Goal: Transaction & Acquisition: Purchase product/service

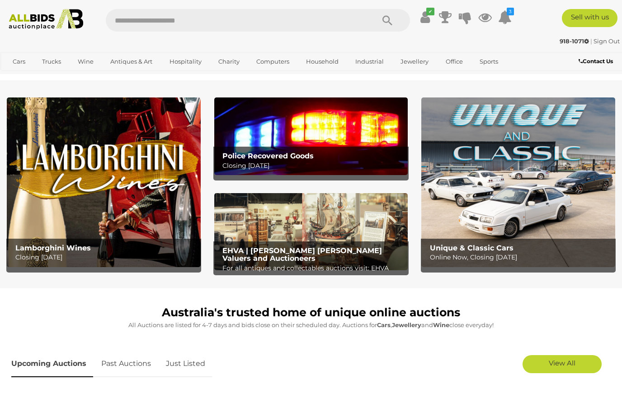
click at [0, 0] on link "Pro Audio & Video" at bounding box center [0, 0] width 0 height 0
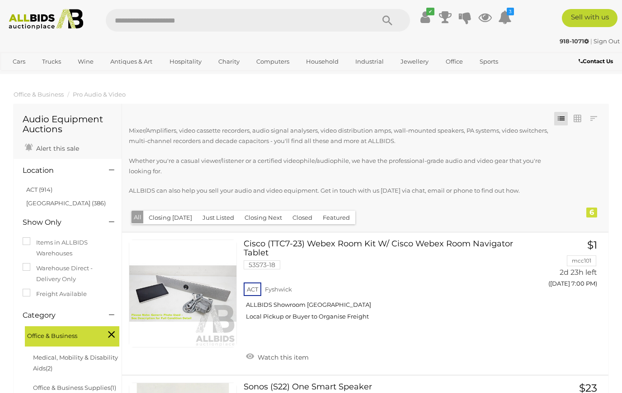
click at [0, 0] on link "Scientific Instruments" at bounding box center [0, 0] width 0 height 0
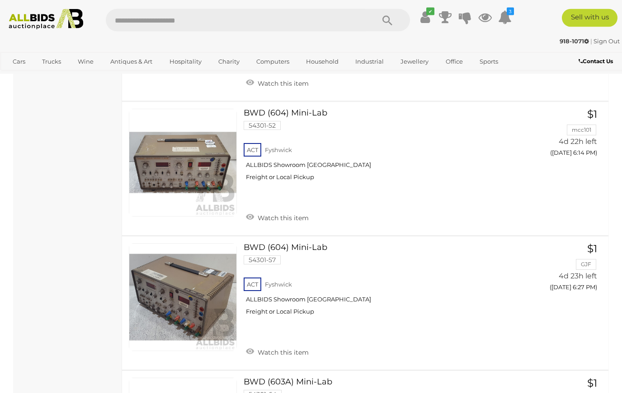
scroll to position [944, 0]
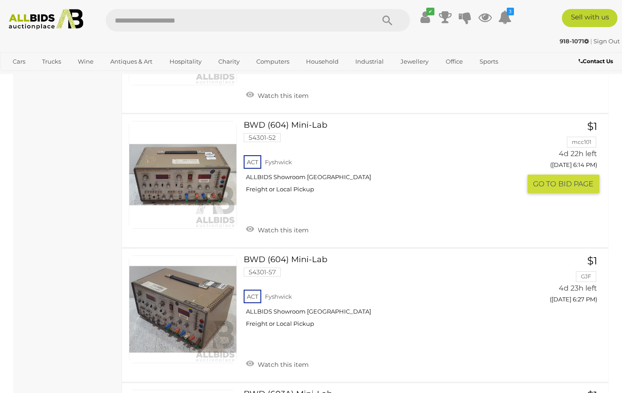
click at [179, 166] on link at bounding box center [183, 175] width 108 height 108
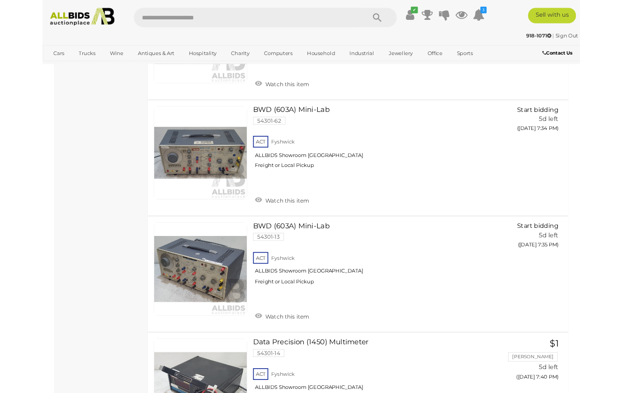
scroll to position [2969, 0]
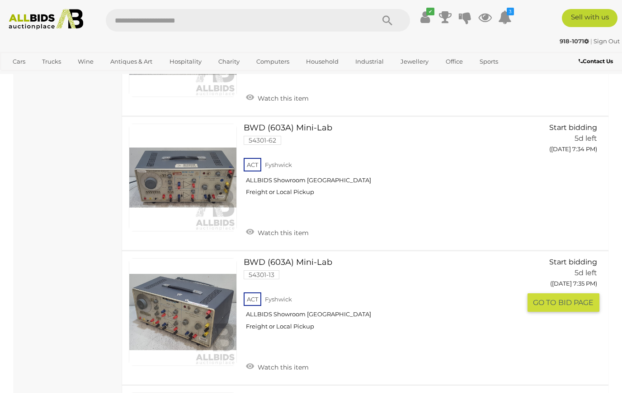
click at [171, 258] on link at bounding box center [183, 312] width 108 height 108
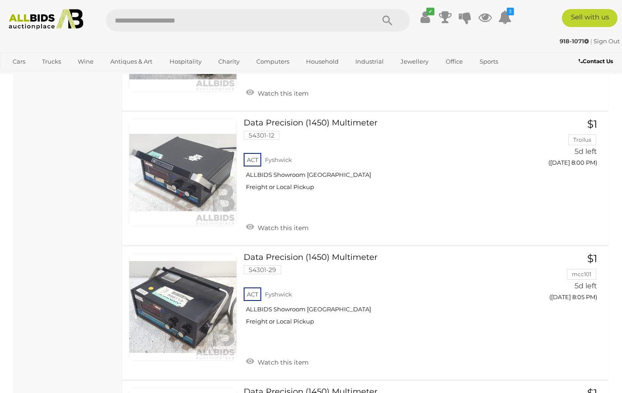
scroll to position [3636, 0]
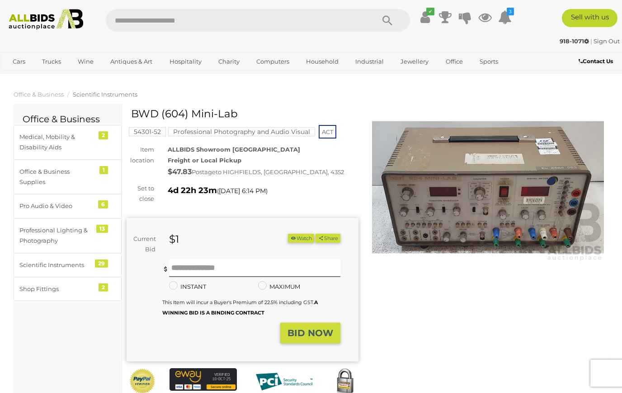
click at [429, 199] on img at bounding box center [488, 188] width 232 height 150
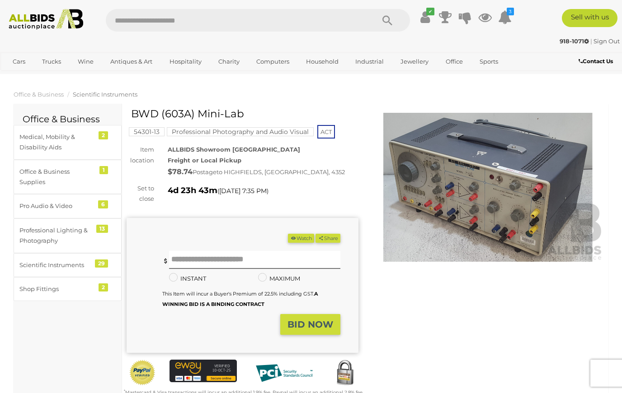
click at [562, 181] on img at bounding box center [488, 188] width 232 height 150
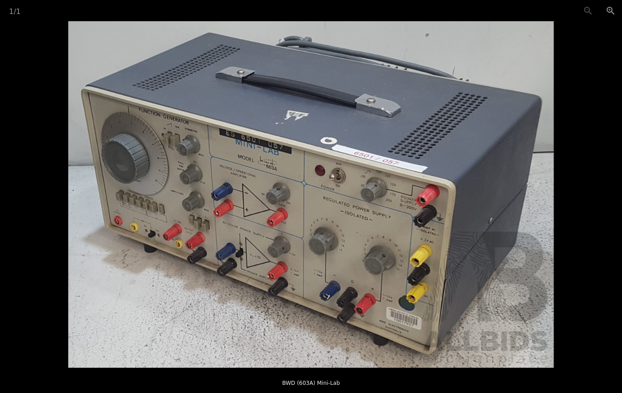
click at [585, 149] on picture at bounding box center [311, 194] width 622 height 347
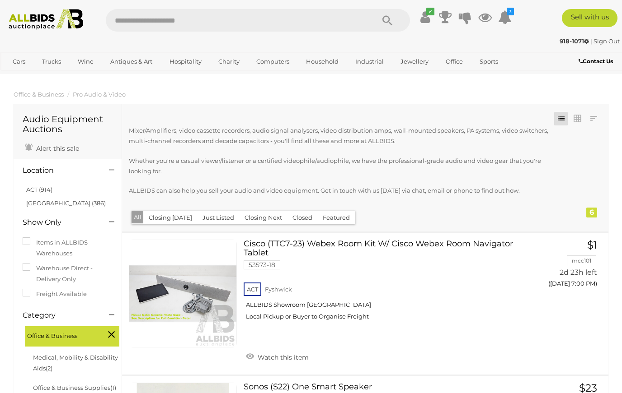
click at [0, 0] on link "Notebooks & Laptops" at bounding box center [0, 0] width 0 height 0
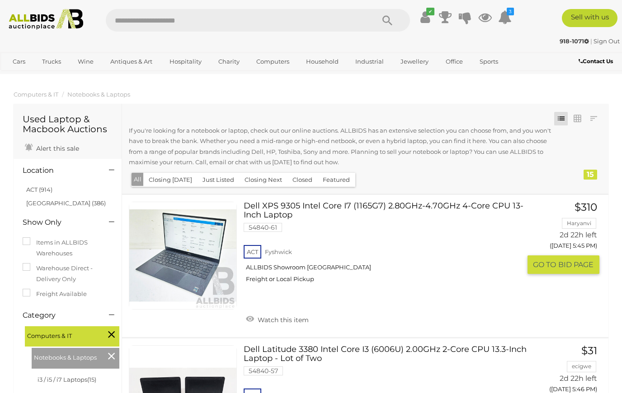
click at [420, 207] on link "Dell XPS 9305 Intel Core I7 (1165G7) 2.80GHz-4.70GHz 4-Core CPU 13-Inch Laptop …" at bounding box center [385, 246] width 270 height 88
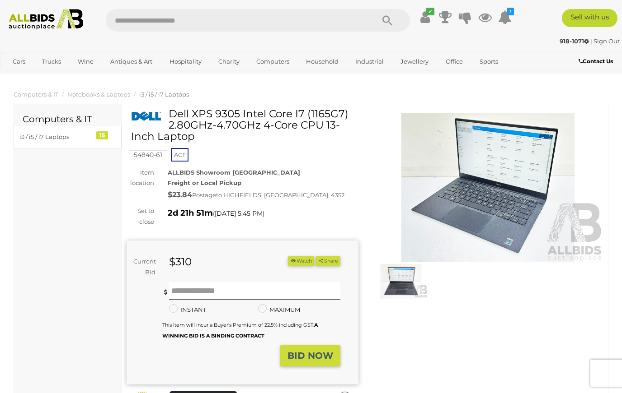
click at [529, 215] on img at bounding box center [488, 188] width 232 height 150
